Goal: Task Accomplishment & Management: Use online tool/utility

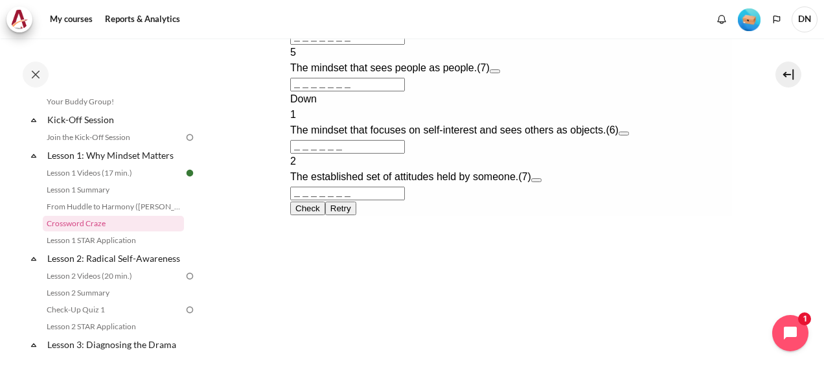
scroll to position [712, 0]
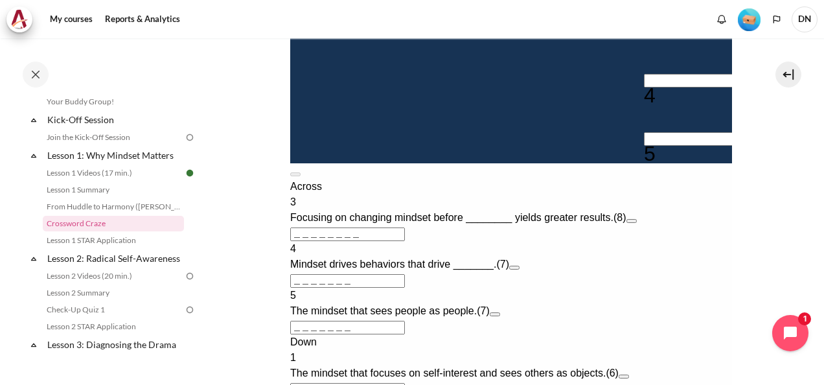
scroll to position [518, 0]
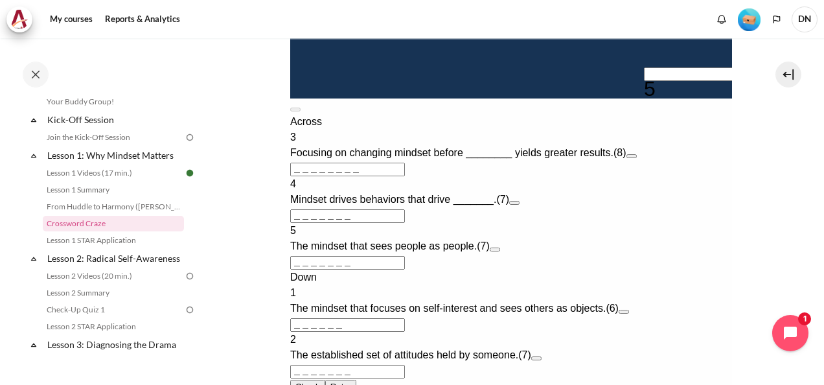
click at [307, 176] on input "＿＿＿＿＿＿＿＿" at bounding box center [346, 170] width 115 height 14
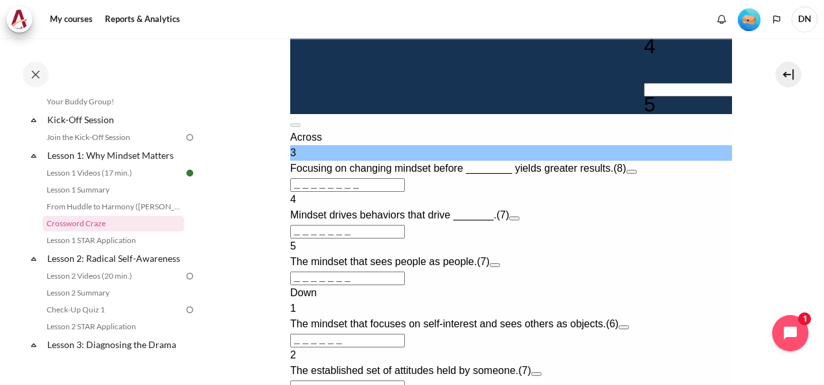
click at [293, 192] on input "＿＿＿＿＿＿＿＿" at bounding box center [346, 185] width 115 height 14
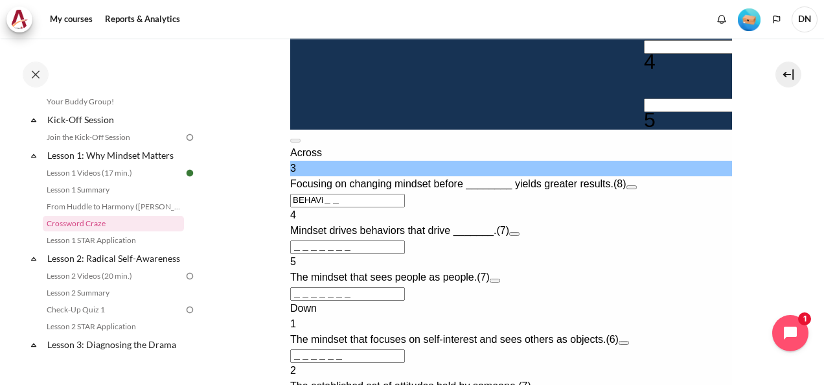
type input "BEHAVI＿＿"
type input "＿I＿＿＿＿＿"
type input "BEHAVIOR"
type input "＿＿＿＿R＿"
type input "BEHAVIOR"
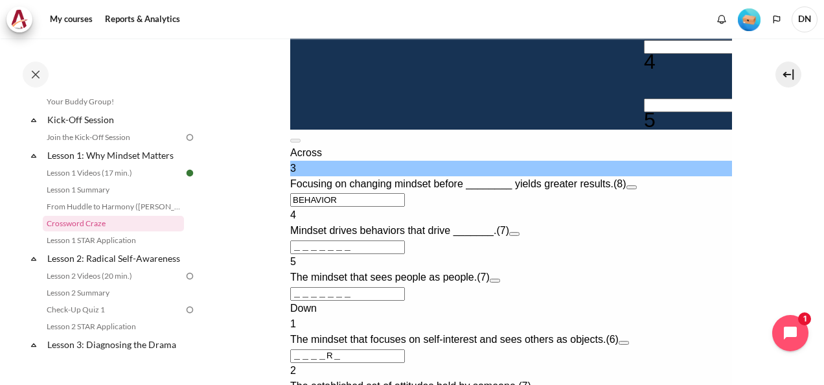
click at [332, 254] on input "＿＿＿＿＿＿＿" at bounding box center [346, 247] width 115 height 14
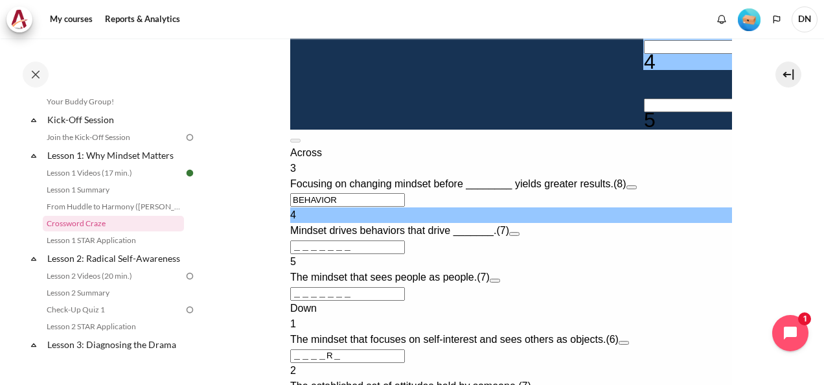
click at [304, 254] on input "＿＿＿＿＿＿＿" at bounding box center [346, 247] width 115 height 14
click at [295, 254] on input "＿＿＿＿＿＿＿" at bounding box center [346, 247] width 115 height 14
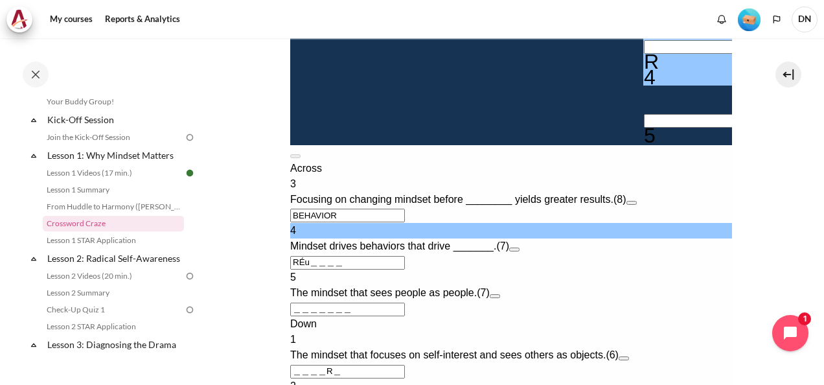
type input "RÉU＿＿＿＿"
type input "＿I＿＿U＿＿"
type input "REUS＿＿＿"
type input "＿I＿＿U＿＿"
type input "RE＿＿＿＿＿"
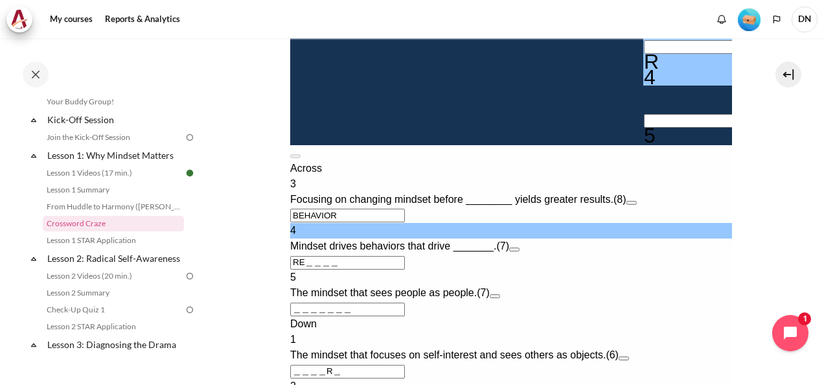
type input "＿I＿＿＿＿＿"
type input "RES＿＿＿＿"
type input "＿I＿＿S＿＿"
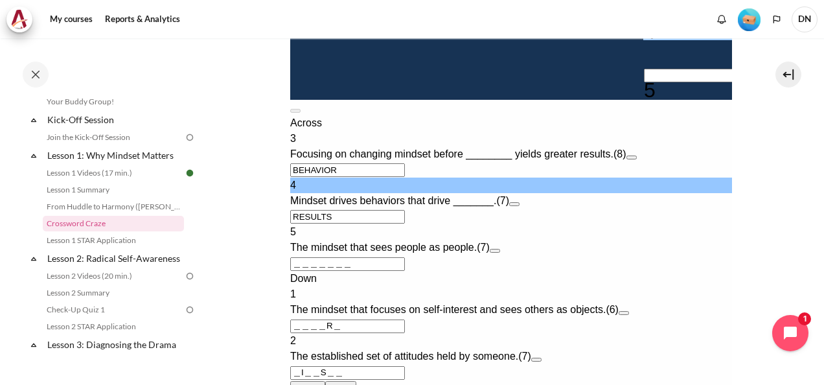
scroll to position [583, 0]
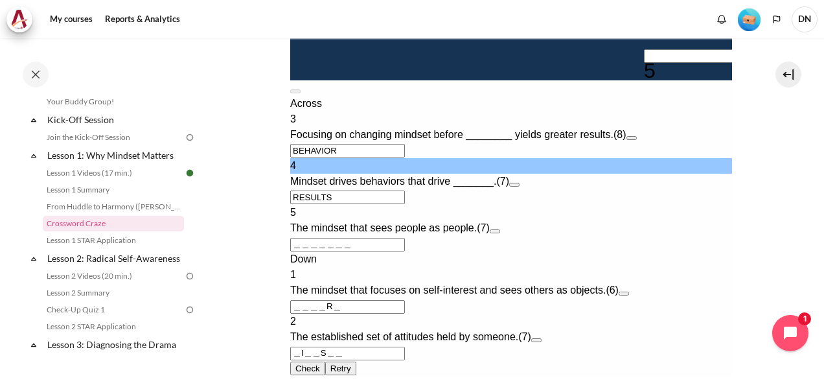
type input "RESULTS"
click at [303, 251] on input "＿＿＿＿＿＿＿" at bounding box center [346, 245] width 115 height 14
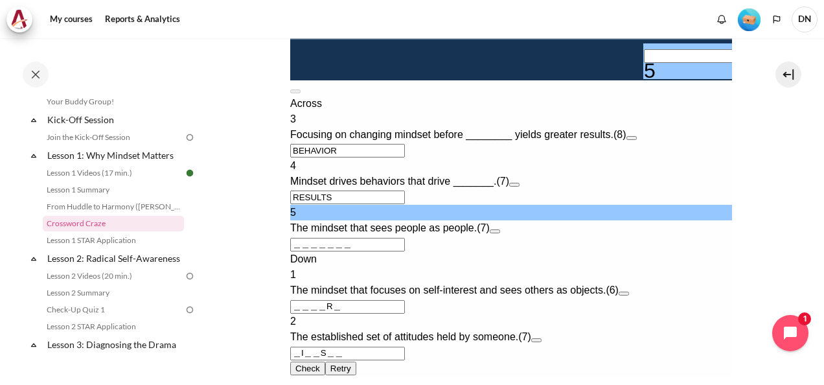
click at [295, 251] on input "＿＿＿＿＿＿＿" at bounding box center [346, 245] width 115 height 14
click at [291, 251] on input "＿＿＿＿＿＿＿" at bounding box center [346, 245] width 115 height 14
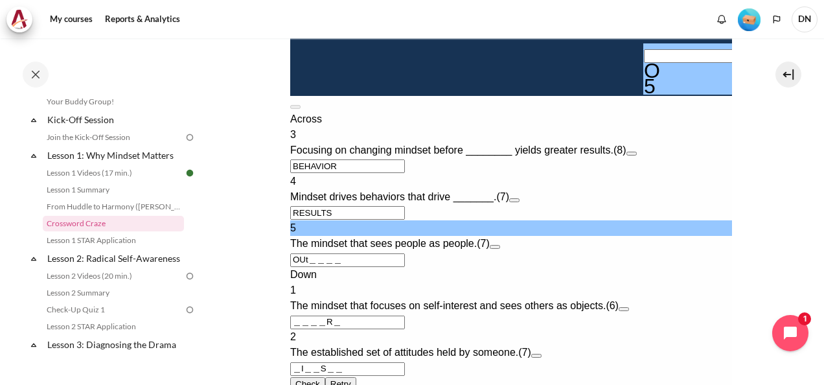
type input "OUT＿＿＿＿"
type input "＿I＿＿S＿T"
type input "OUTWARD"
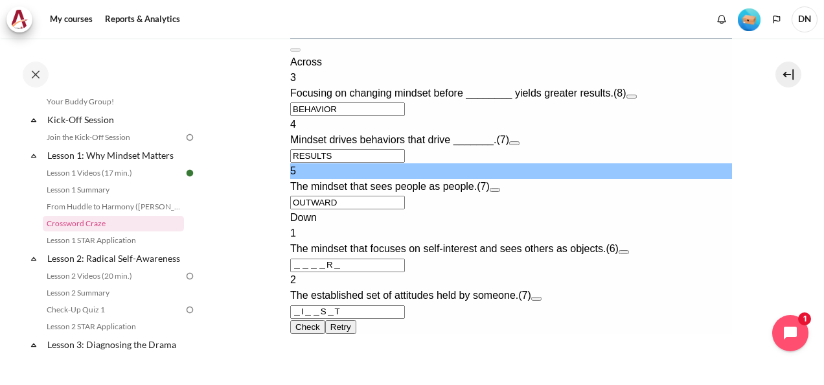
scroll to position [712, 0]
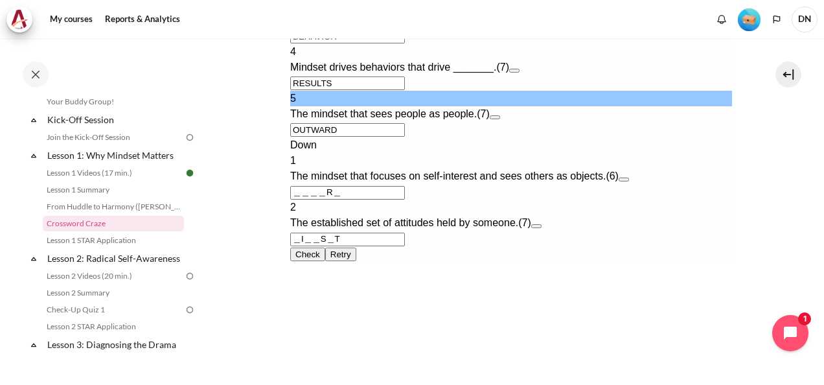
click at [295, 199] on input "＿＿＿＿R＿" at bounding box center [346, 193] width 115 height 14
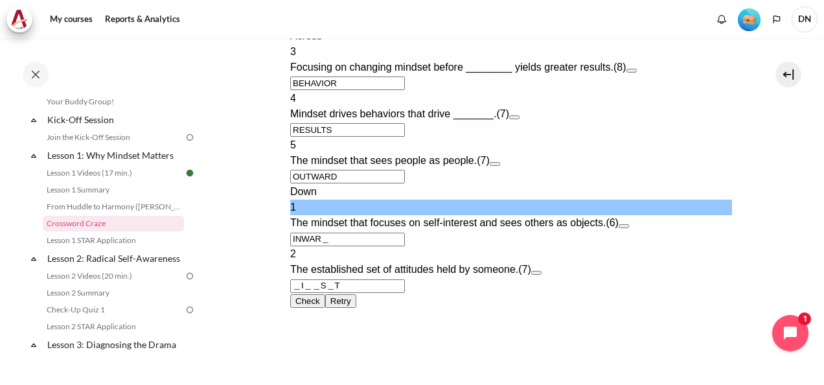
click at [325, 242] on input "INWAR＿" at bounding box center [346, 239] width 115 height 14
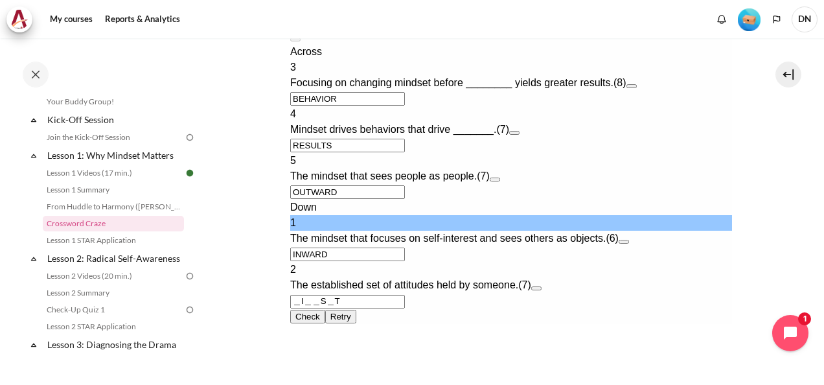
type input "INWARD"
click at [295, 295] on input "＿I＿＿S＿T" at bounding box center [346, 302] width 115 height 14
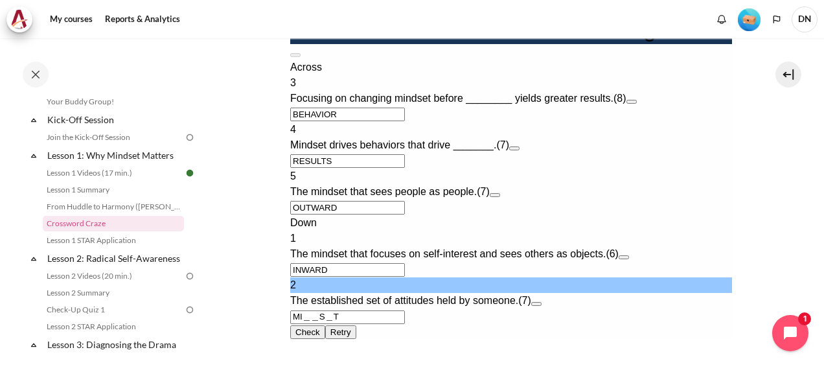
click at [307, 310] on input "MI＿＿S＿T" at bounding box center [346, 317] width 115 height 14
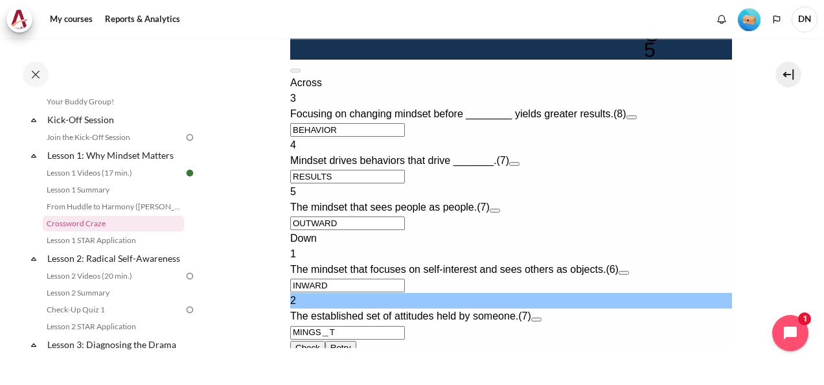
type input "MINS＿T"
type input "RE＿ULTS"
type input "OU＿WARD"
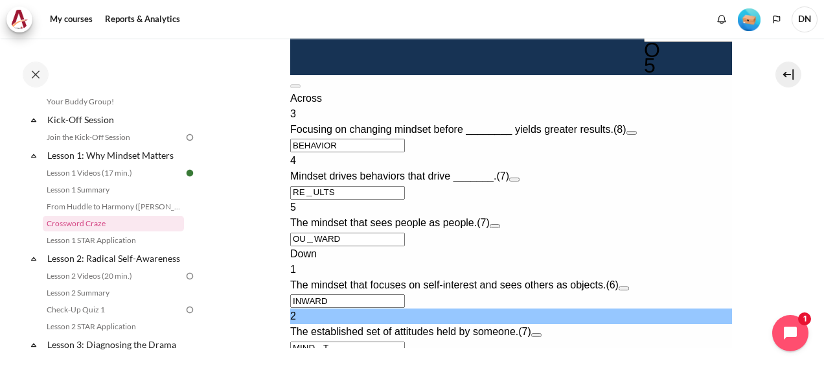
type input "MINDsT＿"
type input "RESULTS"
type input "MINDSET"
type input "OUTWARD"
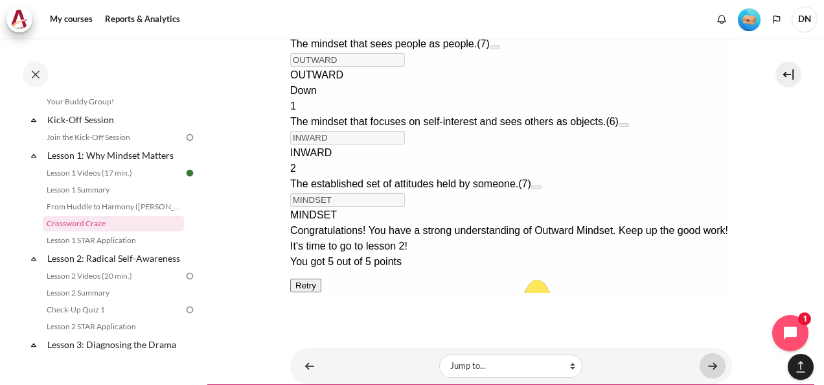
scroll to position [949, 0]
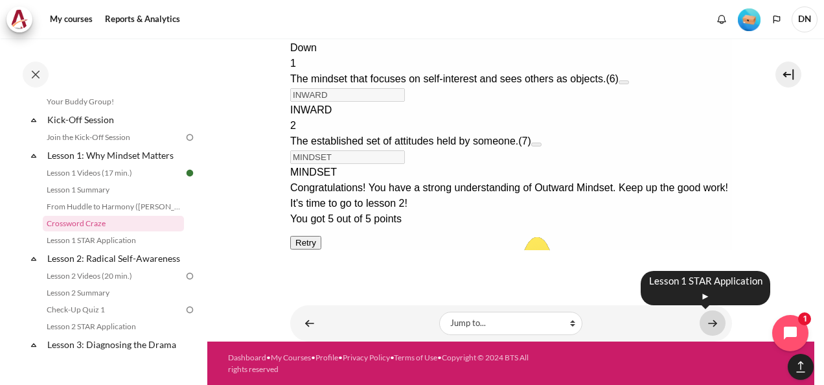
click at [701, 327] on link "Content" at bounding box center [712, 322] width 26 height 25
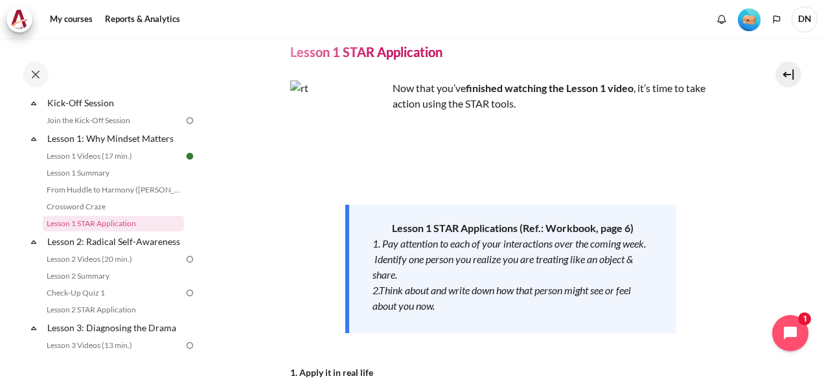
scroll to position [65, 0]
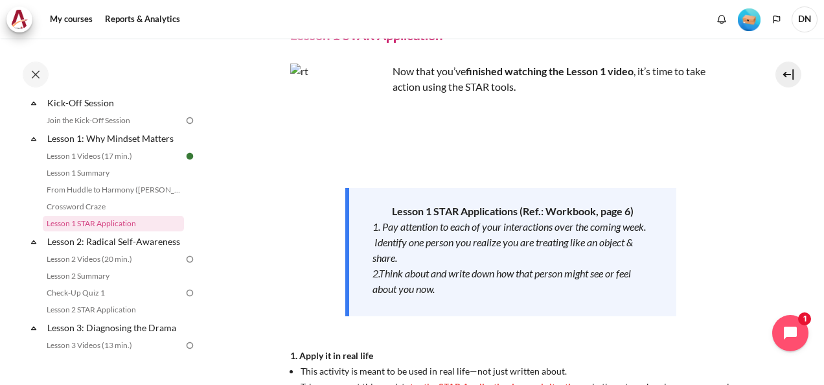
click at [455, 291] on div "2.Think about and write down how that person might see or feel about you now." at bounding box center [512, 280] width 281 height 31
click at [421, 276] on em "2.Think about and write down how that person might see or feel about you now." at bounding box center [501, 281] width 258 height 28
click at [337, 131] on img "Content" at bounding box center [338, 111] width 97 height 97
click at [372, 136] on img "Content" at bounding box center [338, 111] width 97 height 97
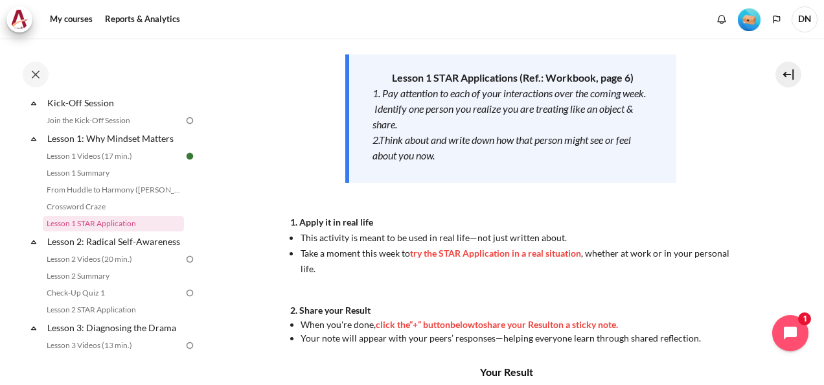
scroll to position [259, 0]
